Goal: Check status

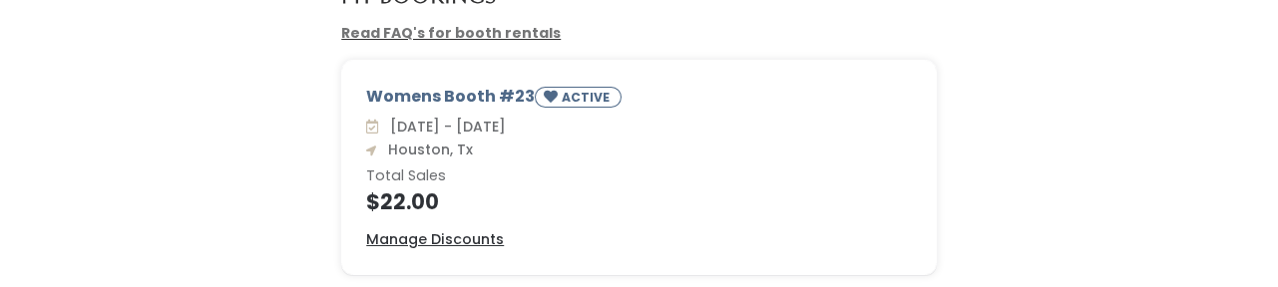
scroll to position [161, 0]
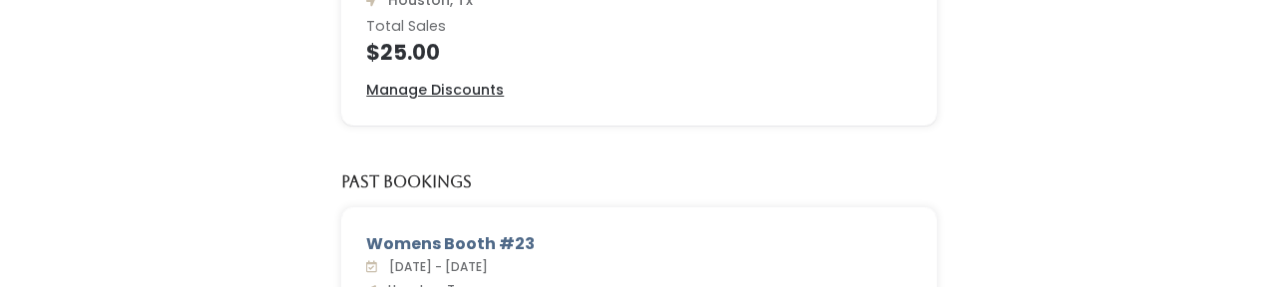
scroll to position [235, 0]
